Goal: Check status: Check status

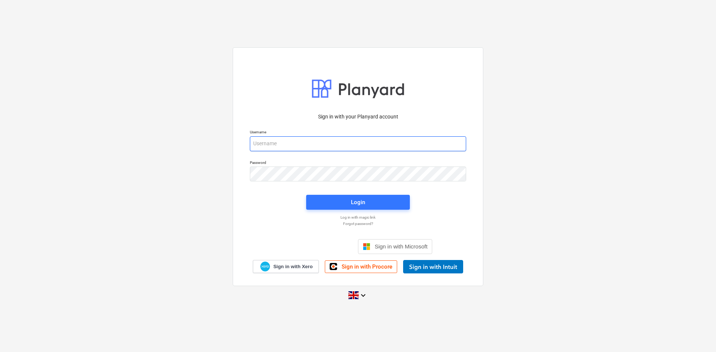
click at [360, 138] on input "email" at bounding box center [358, 143] width 216 height 15
type input "[PERSON_NAME][EMAIL_ADDRESS][PERSON_NAME][DOMAIN_NAME]"
click at [367, 193] on div "Login" at bounding box center [358, 203] width 113 height 24
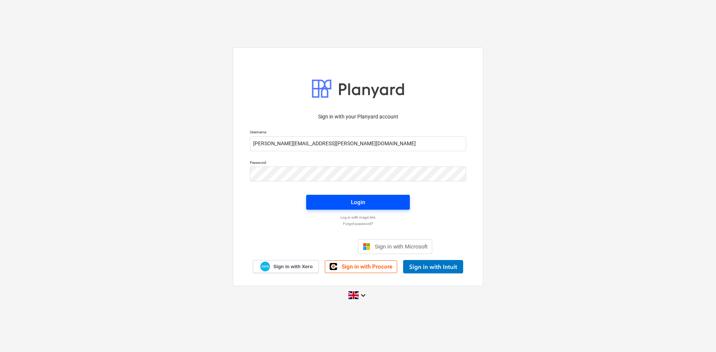
click at [367, 201] on span "Login" at bounding box center [358, 203] width 86 height 10
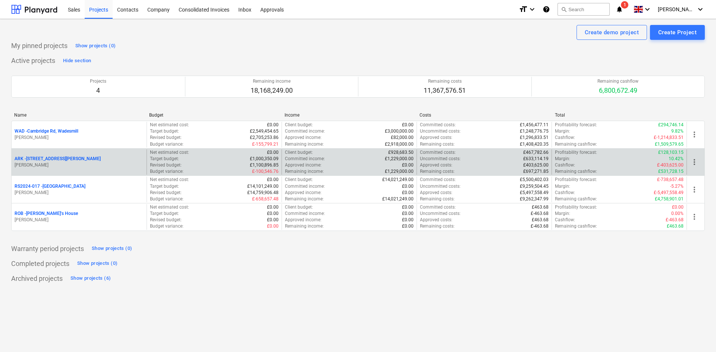
click at [57, 161] on p "ARK - 2 Galley [PERSON_NAME]" at bounding box center [58, 159] width 86 height 6
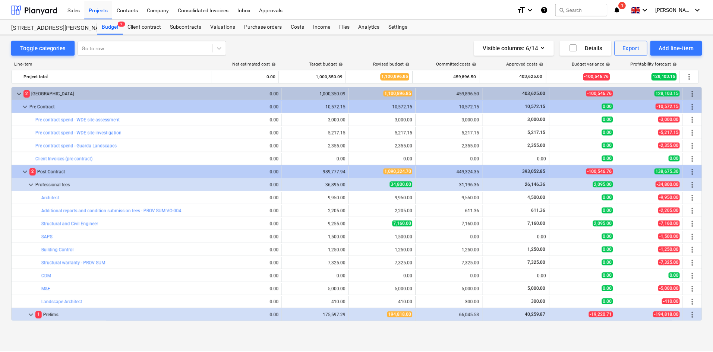
scroll to position [224, 0]
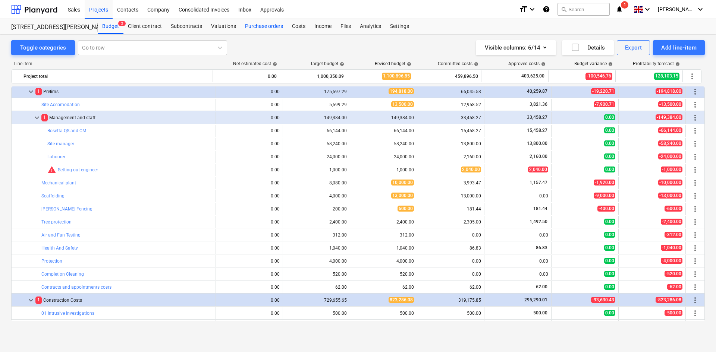
click at [264, 26] on div "Purchase orders" at bounding box center [264, 26] width 47 height 15
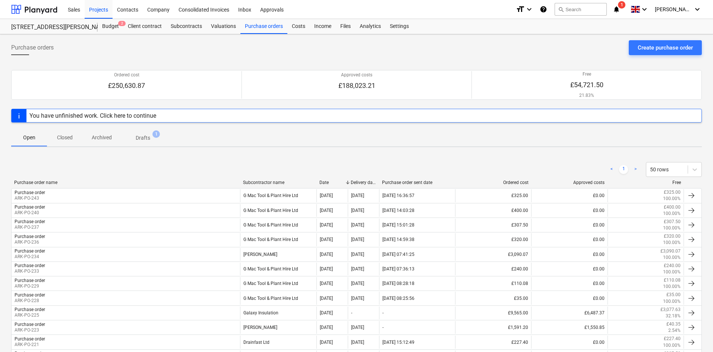
click at [75, 138] on span "Closed" at bounding box center [65, 138] width 36 height 12
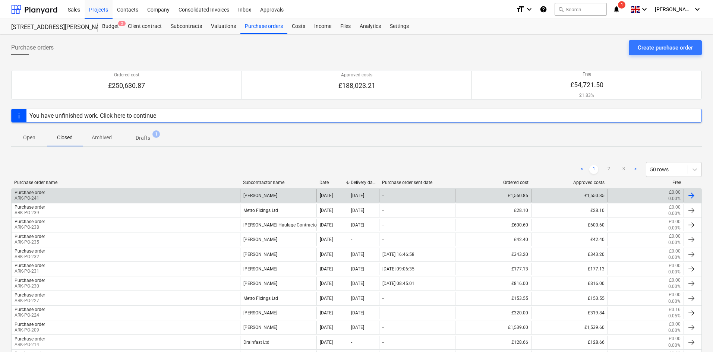
click at [295, 195] on div "[PERSON_NAME]" at bounding box center [278, 195] width 76 height 13
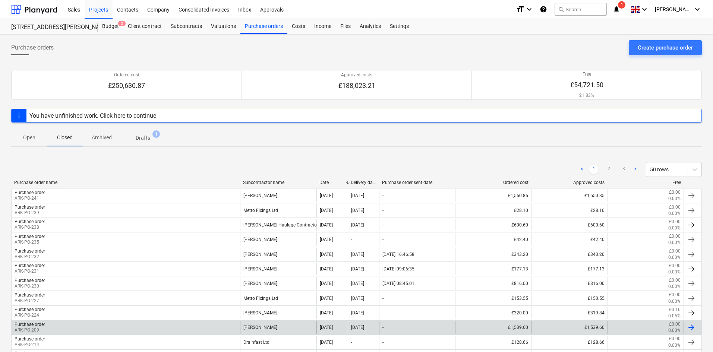
click at [293, 324] on div "[PERSON_NAME]" at bounding box center [278, 327] width 76 height 13
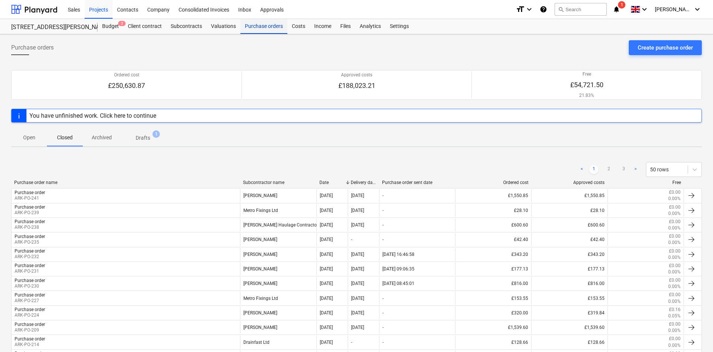
click at [255, 25] on div "Purchase orders" at bounding box center [264, 26] width 47 height 15
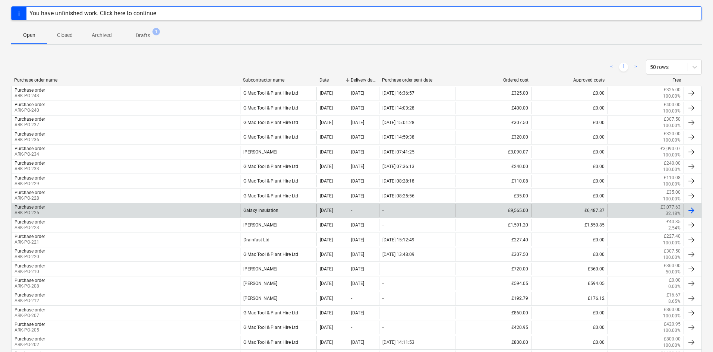
scroll to position [75, 0]
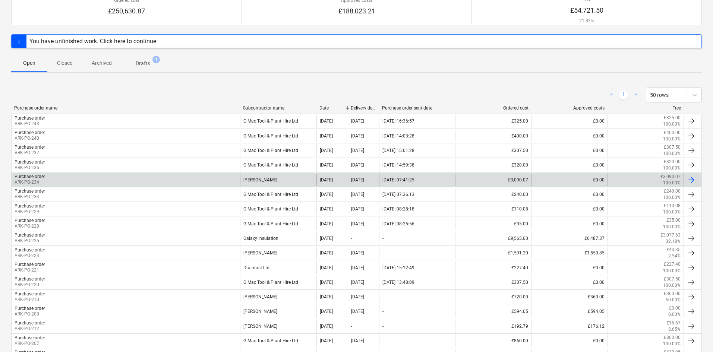
click at [424, 180] on div "[DATE] 07:41:25" at bounding box center [417, 180] width 76 height 13
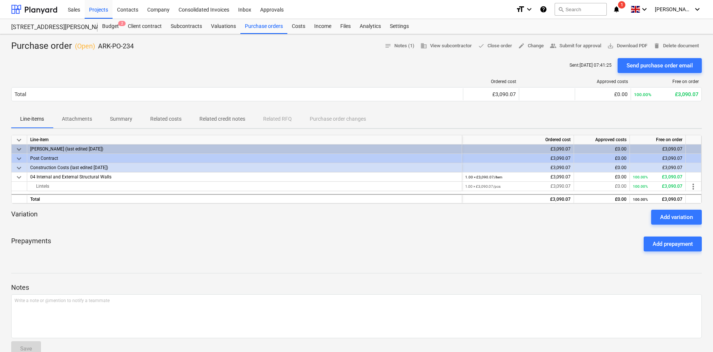
click at [80, 122] on p "Attachments" at bounding box center [77, 119] width 30 height 8
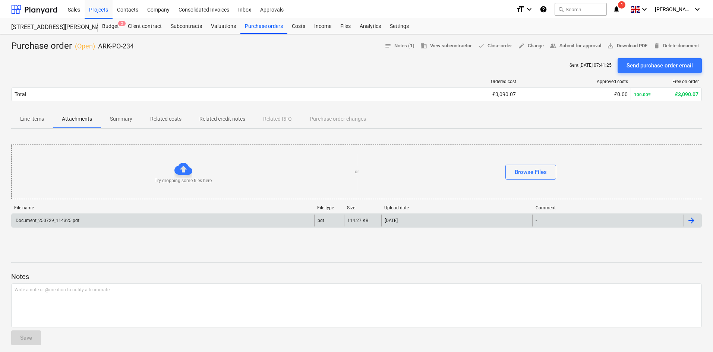
click at [83, 221] on div "Document_250729_114325.pdf" at bounding box center [163, 221] width 303 height 12
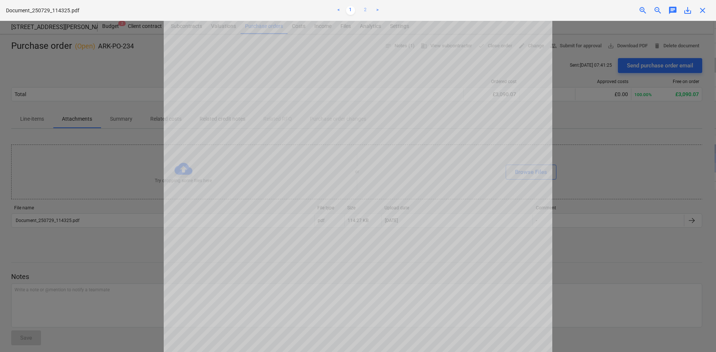
click at [364, 7] on link "2" at bounding box center [365, 10] width 9 height 9
